Goal: Navigation & Orientation: Go to known website

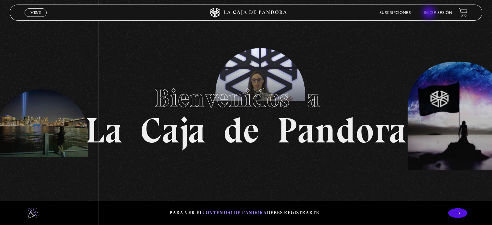
click at [429, 13] on link "Inicie sesión" at bounding box center [438, 13] width 28 height 4
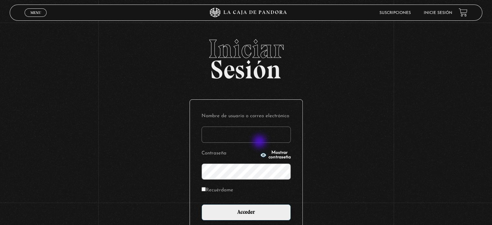
type input "[EMAIL_ADDRESS][DOMAIN_NAME]"
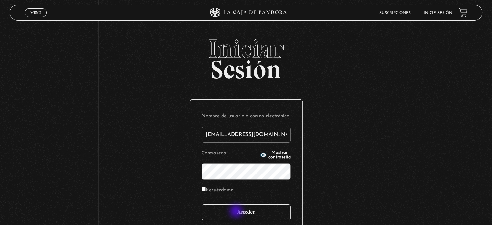
click at [237, 211] on input "Acceder" at bounding box center [245, 212] width 89 height 16
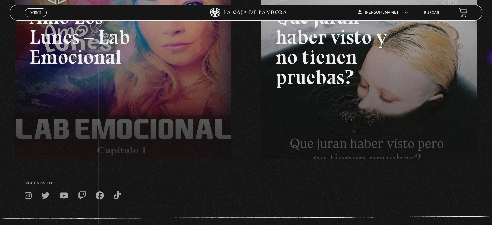
scroll to position [148, 0]
